Goal: Transaction & Acquisition: Purchase product/service

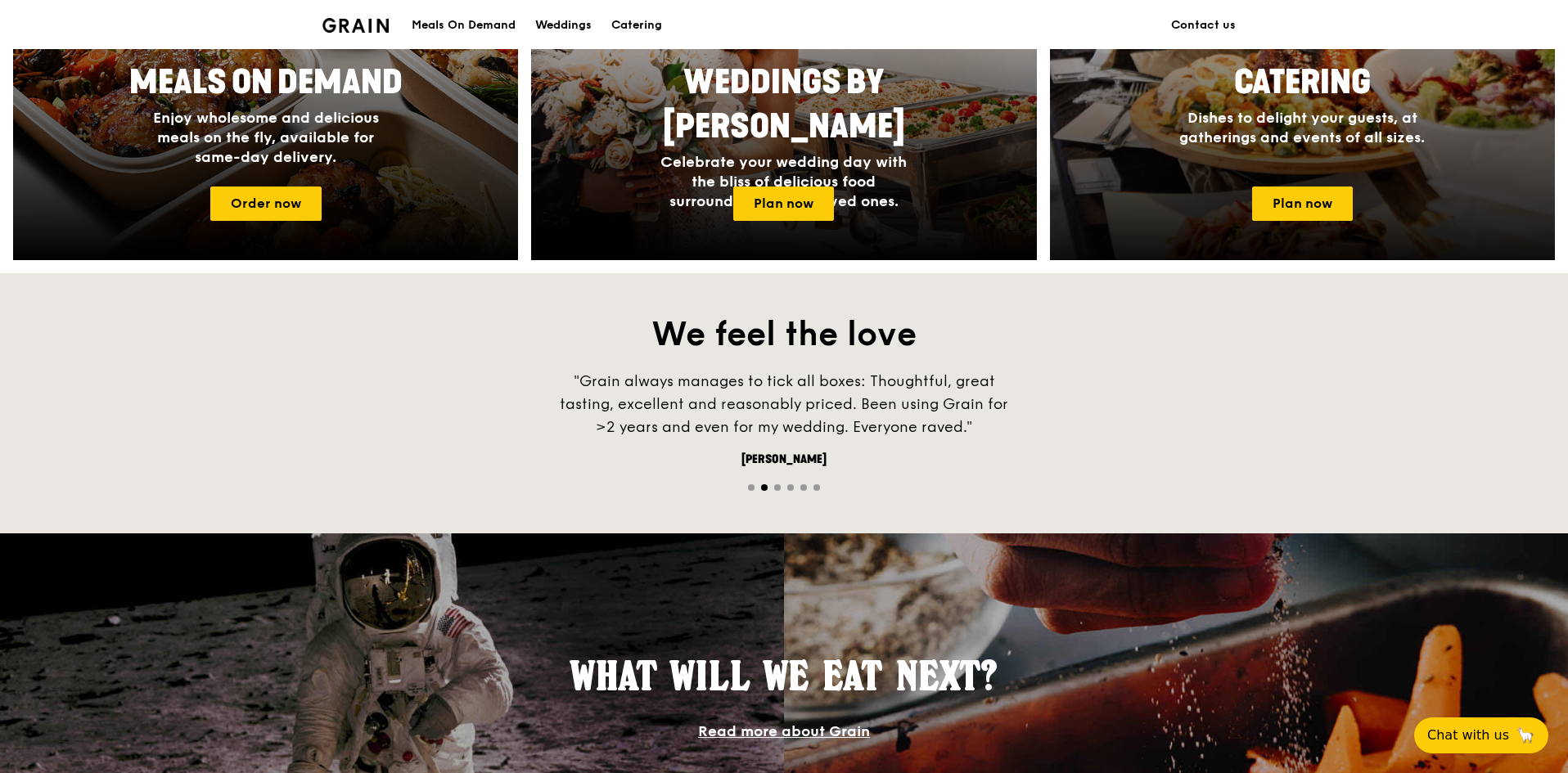
scroll to position [654, 0]
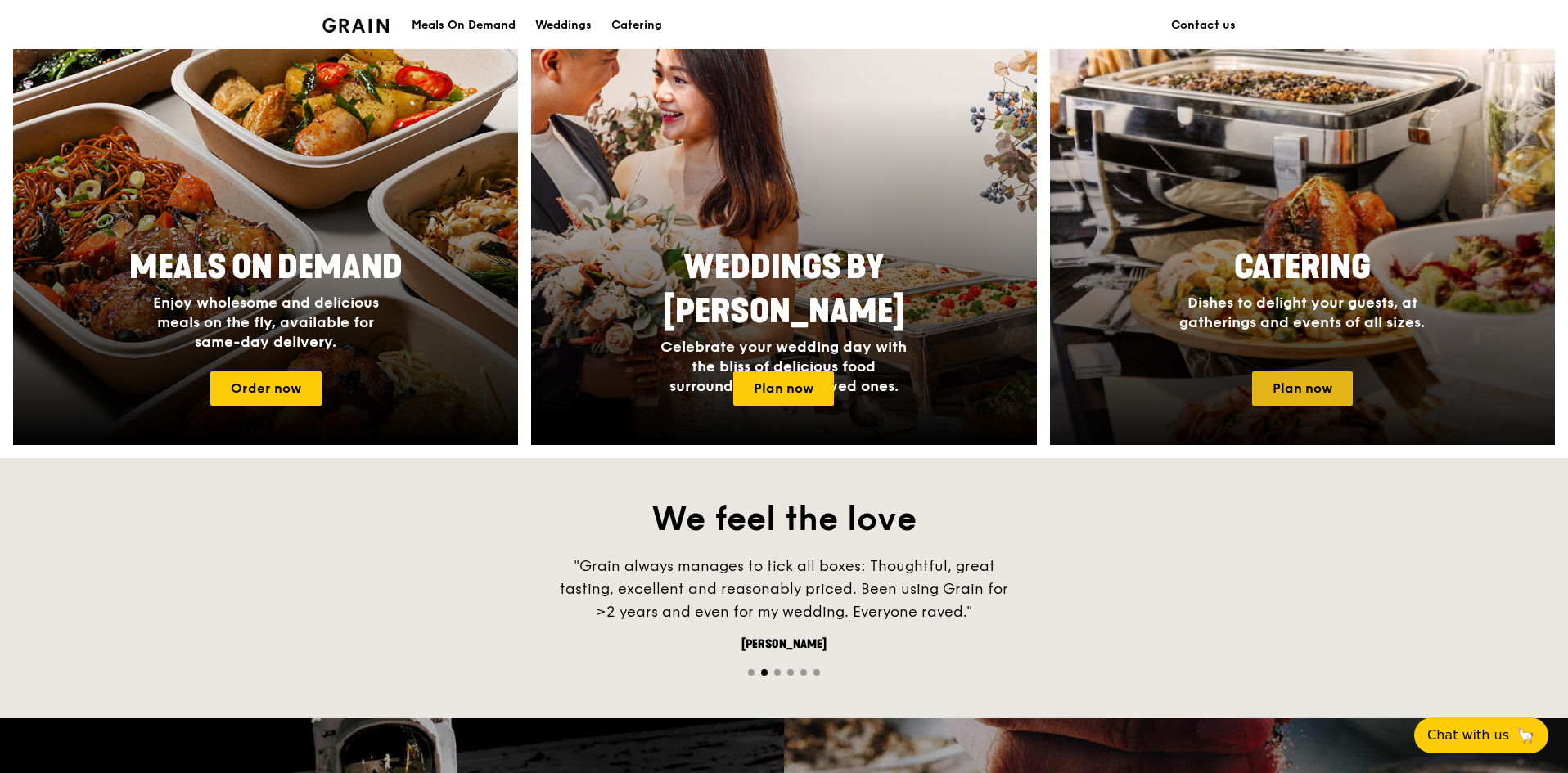
click at [1305, 386] on link "Plan now" at bounding box center [1302, 388] width 100 height 34
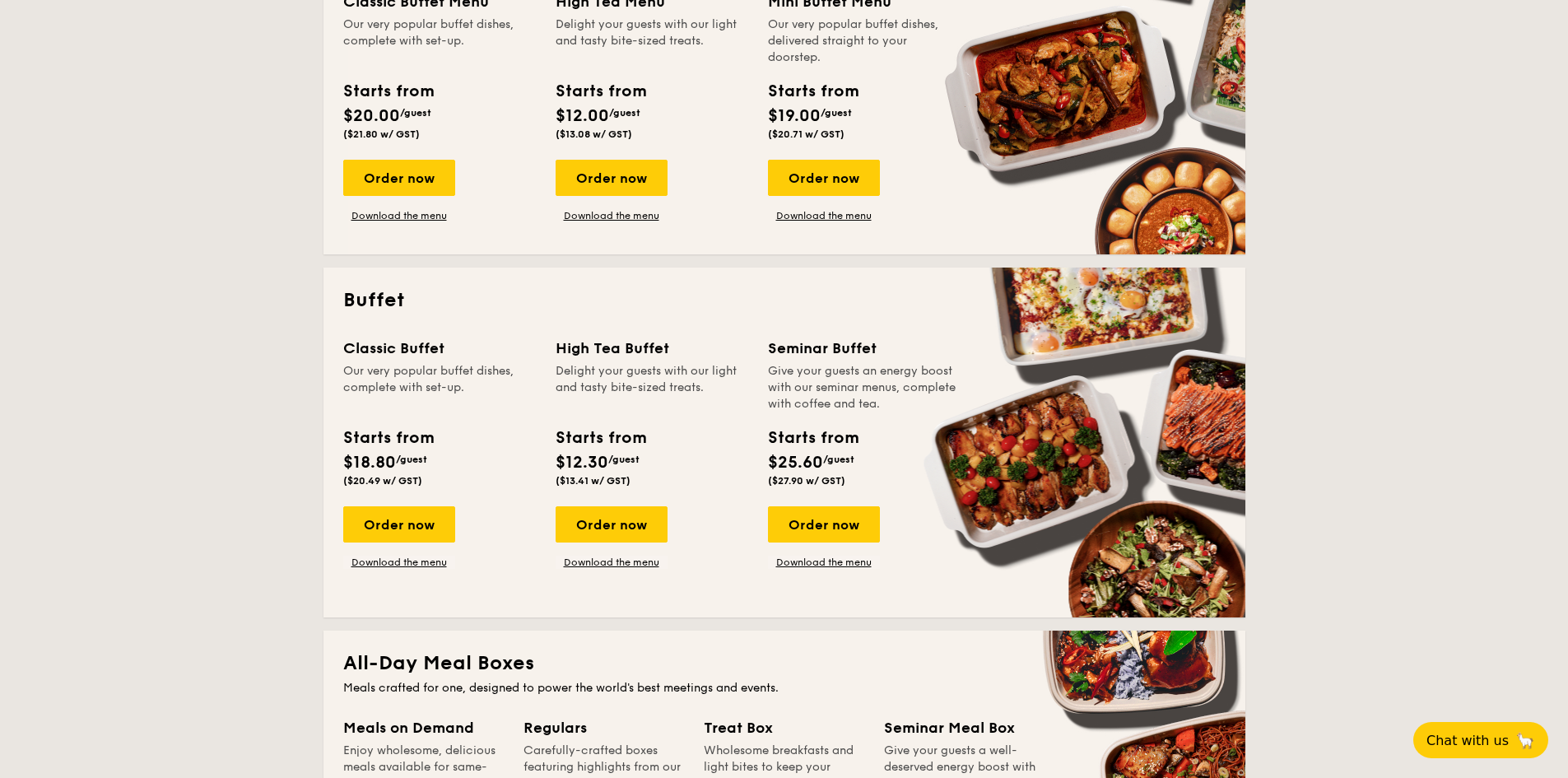
scroll to position [494, 0]
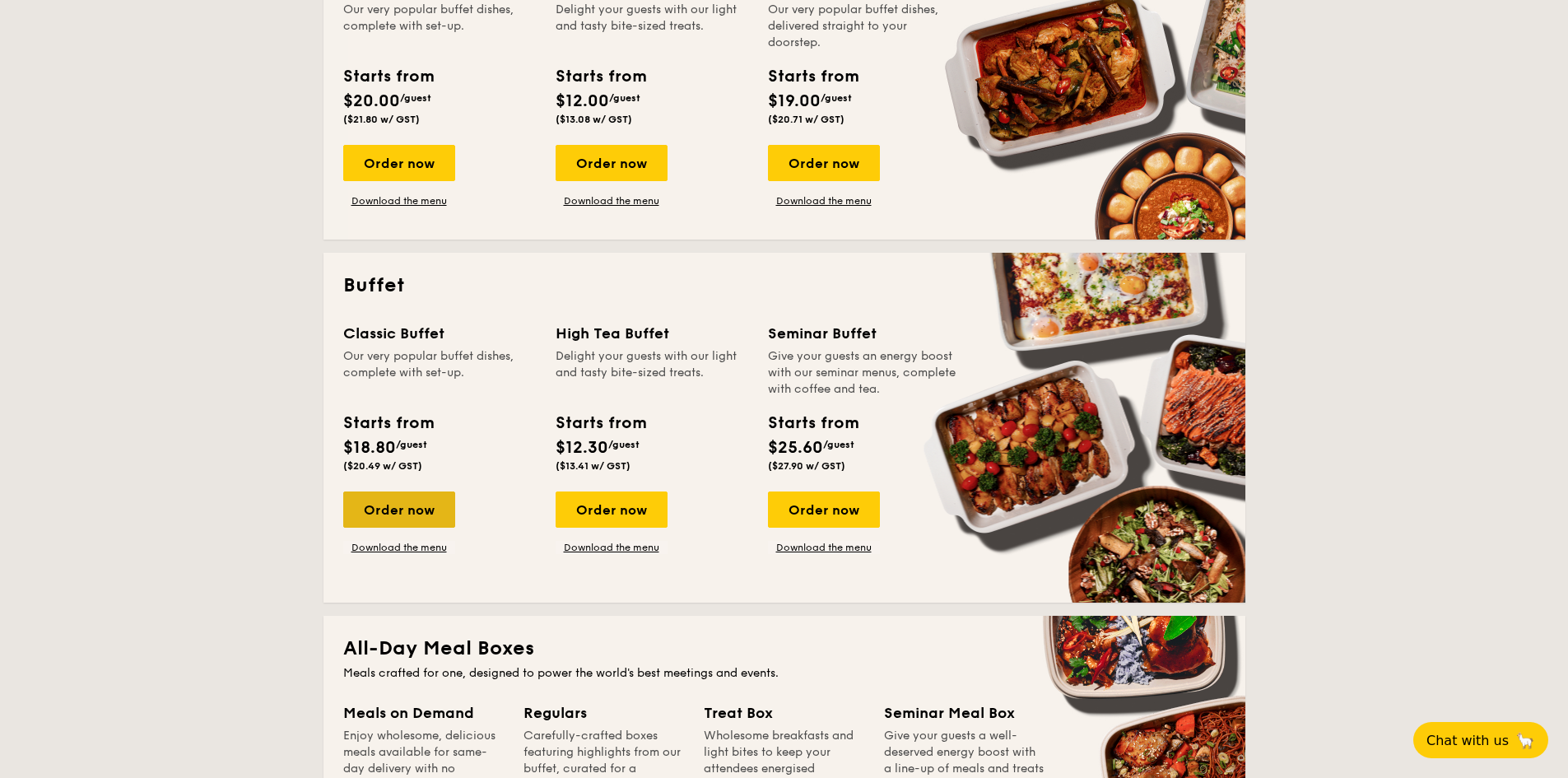
click at [412, 497] on div "Order now" at bounding box center [399, 510] width 112 height 36
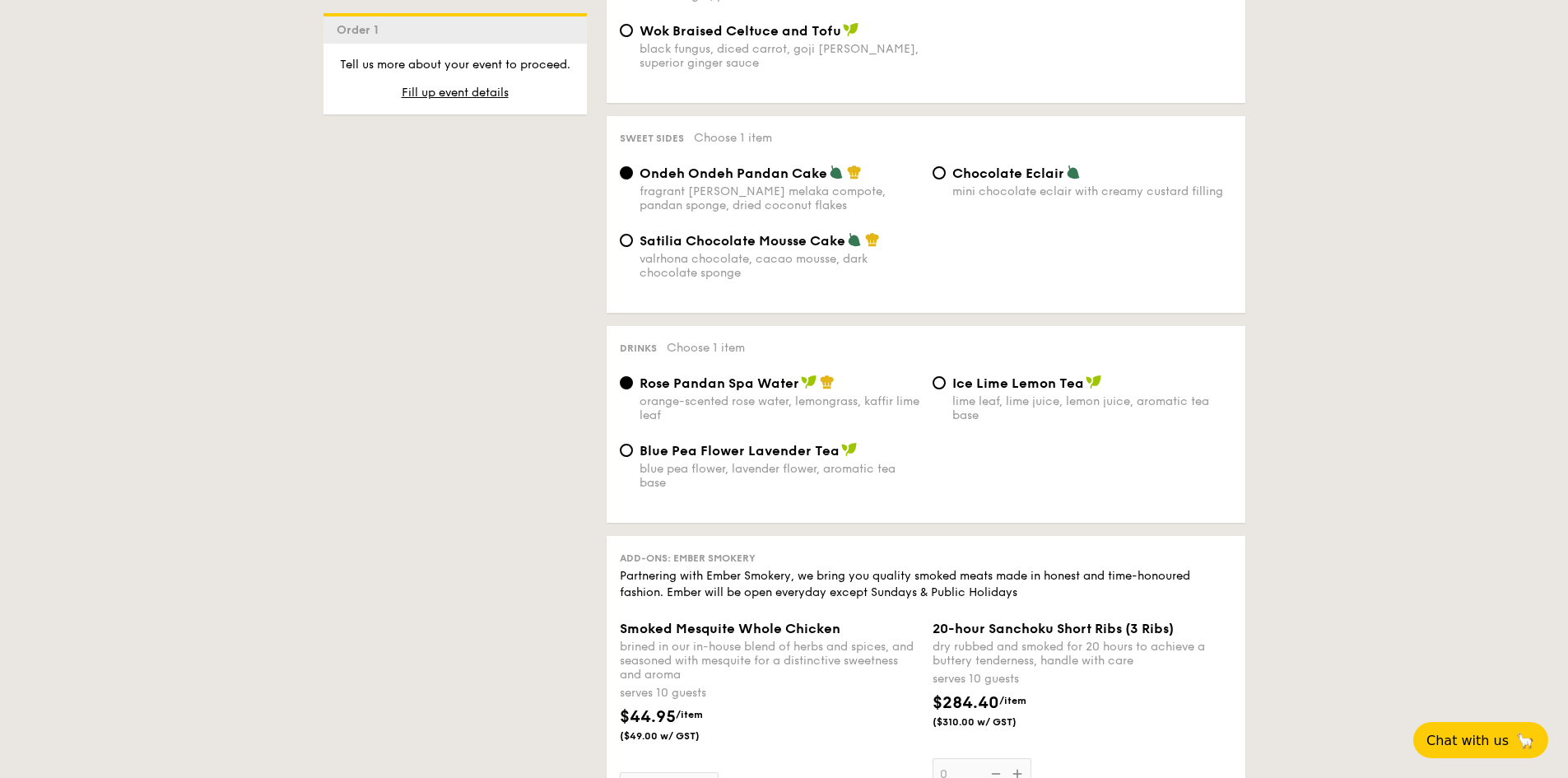
scroll to position [1811, 0]
